Goal: Information Seeking & Learning: Learn about a topic

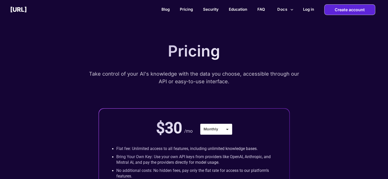
scroll to position [25, 0]
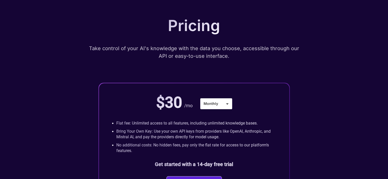
click at [234, 140] on p "Bring Your Own Key: Use your own API keys from providers like OpenAI, Anthropic…" at bounding box center [196, 134] width 160 height 11
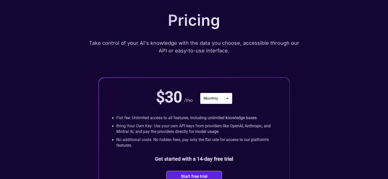
scroll to position [52, 0]
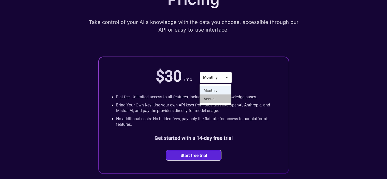
click at [217, 100] on li "Annual" at bounding box center [216, 99] width 32 height 8
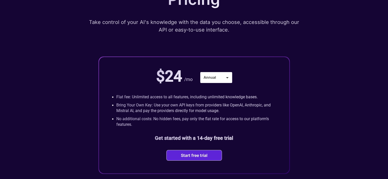
click at [317, 84] on div "Pricing Take control of your AI's knowledge with the data you choose, accessibl…" at bounding box center [194, 81] width 306 height 186
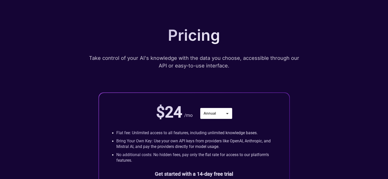
scroll to position [0, 0]
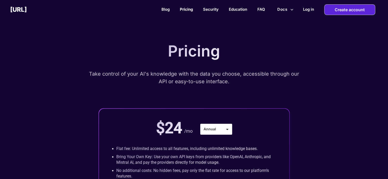
click at [180, 9] on link "Pricing" at bounding box center [186, 9] width 13 height 5
click at [227, 43] on div "Pricing Take control of your AI's knowledge with the data you choose, accessibl…" at bounding box center [194, 133] width 306 height 186
click at [27, 10] on h2 "[URL]" at bounding box center [18, 9] width 17 height 7
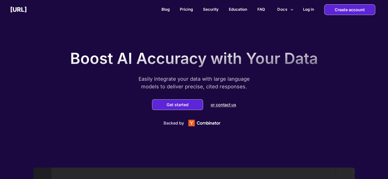
click at [289, 9] on icon "more" at bounding box center [291, 9] width 5 height 5
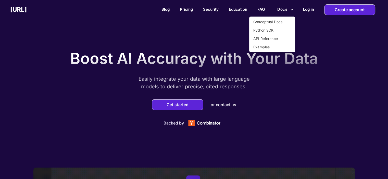
click at [240, 9] on div at bounding box center [194, 89] width 388 height 179
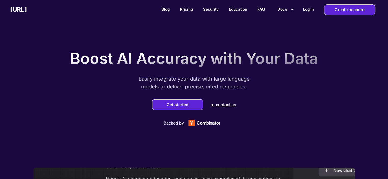
click at [330, 105] on div "Boost AI Accuracy with Your Data Easily integrate your data with large language…" at bounding box center [194, 86] width 388 height 161
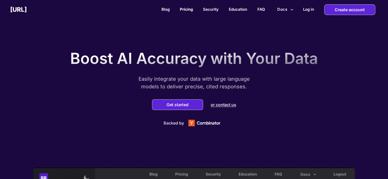
click at [186, 8] on link "Pricing" at bounding box center [186, 9] width 13 height 5
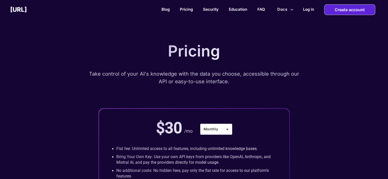
click at [27, 11] on h2 "[URL]" at bounding box center [18, 9] width 17 height 7
